Goal: Task Accomplishment & Management: Use online tool/utility

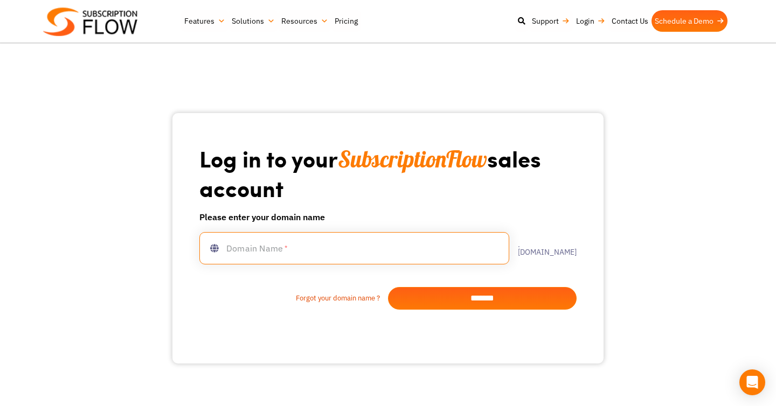
click at [295, 254] on input "text" at bounding box center [354, 248] width 310 height 32
type input "**********"
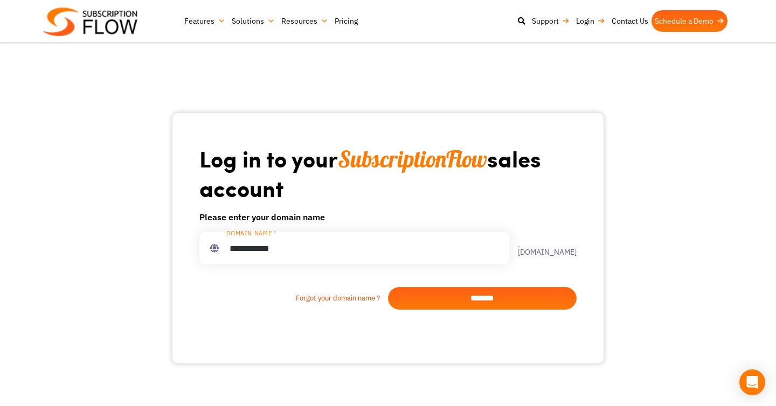
click at [472, 297] on input "*******" at bounding box center [482, 298] width 189 height 23
